Goal: Task Accomplishment & Management: Manage account settings

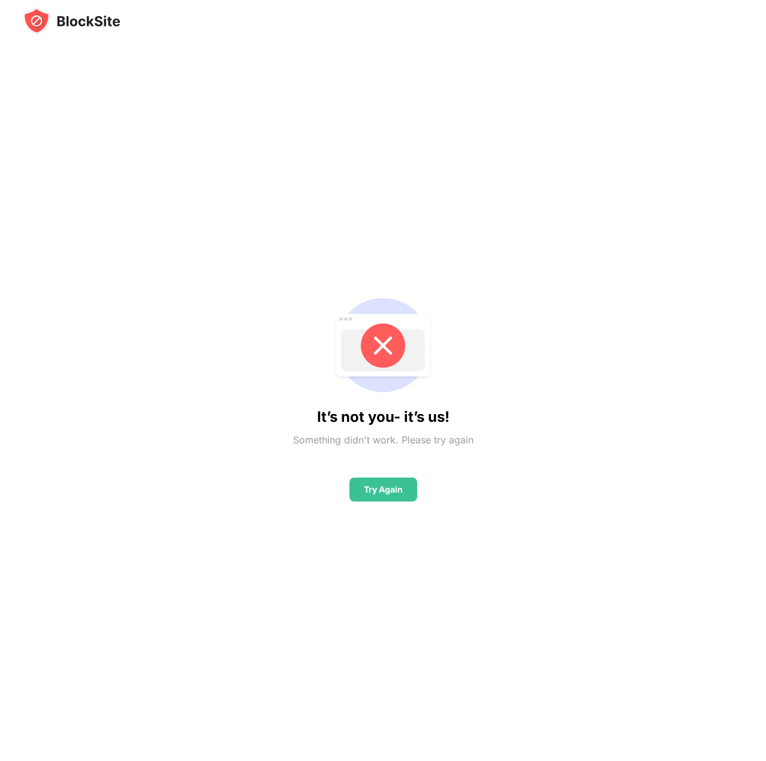
click at [101, 36] on div "It’s not you- it’s us! Something didn't work. Please try again Try Again" at bounding box center [383, 394] width 721 height 719
